Goal: Transaction & Acquisition: Download file/media

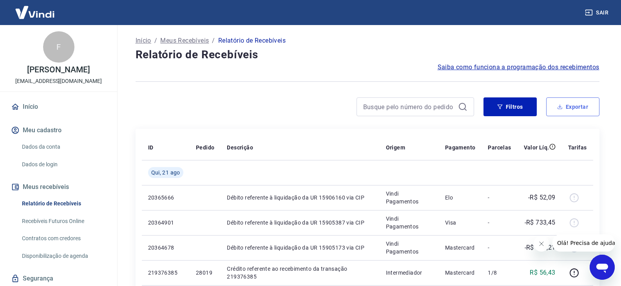
click at [583, 109] on button "Exportar" at bounding box center [572, 107] width 53 height 19
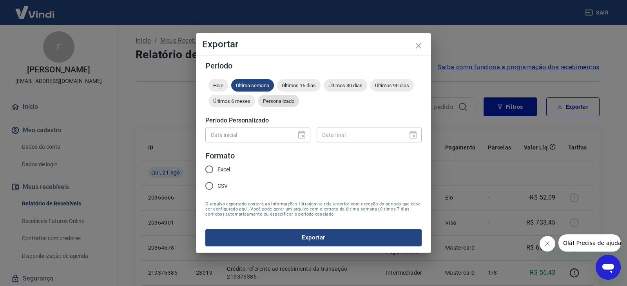
click at [290, 103] on span "Personalizado" at bounding box center [278, 101] width 41 height 6
click at [295, 141] on div "Data inicial" at bounding box center [257, 135] width 105 height 14
type input "DD/MM/YYYY"
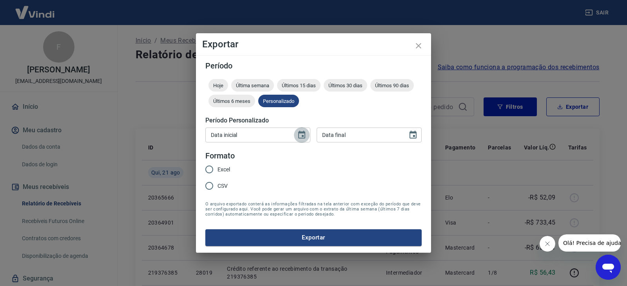
click at [297, 137] on icon "Choose date" at bounding box center [301, 134] width 9 height 9
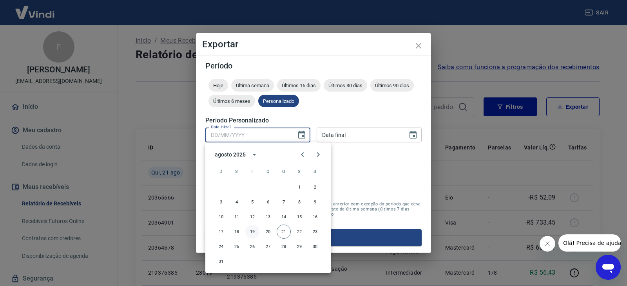
click at [254, 232] on button "19" at bounding box center [252, 232] width 14 height 14
type input "[DATE]"
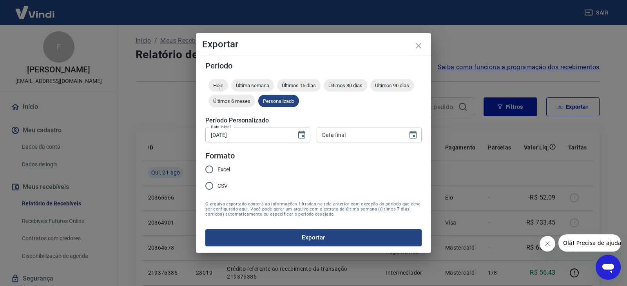
click at [420, 130] on div "Data final" at bounding box center [369, 135] width 105 height 14
type input "DD/MM/YYYY"
click at [417, 133] on icon "Choose date" at bounding box center [412, 134] width 9 height 9
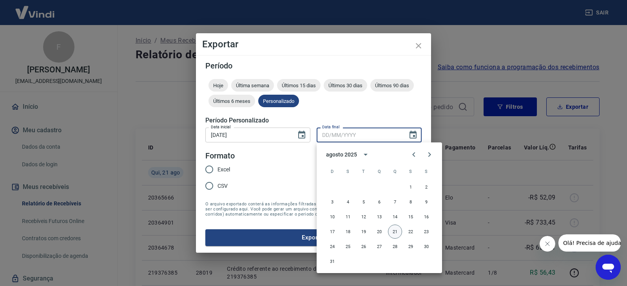
click at [396, 234] on button "21" at bounding box center [395, 232] width 14 height 14
type input "[DATE]"
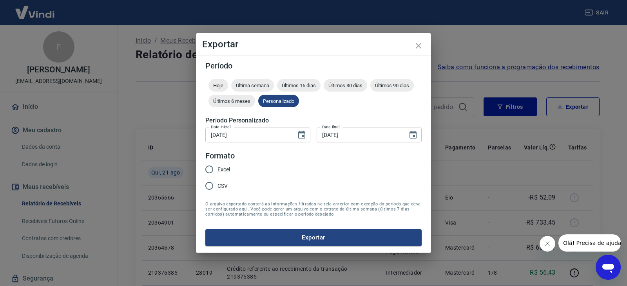
click at [226, 169] on span "Excel" at bounding box center [223, 170] width 13 height 8
click at [217, 169] on input "Excel" at bounding box center [209, 169] width 16 height 16
radio input "true"
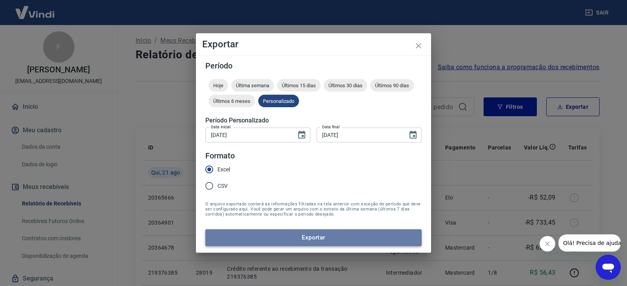
click at [305, 237] on button "Exportar" at bounding box center [313, 238] width 216 height 16
